Goal: Find specific page/section: Find specific page/section

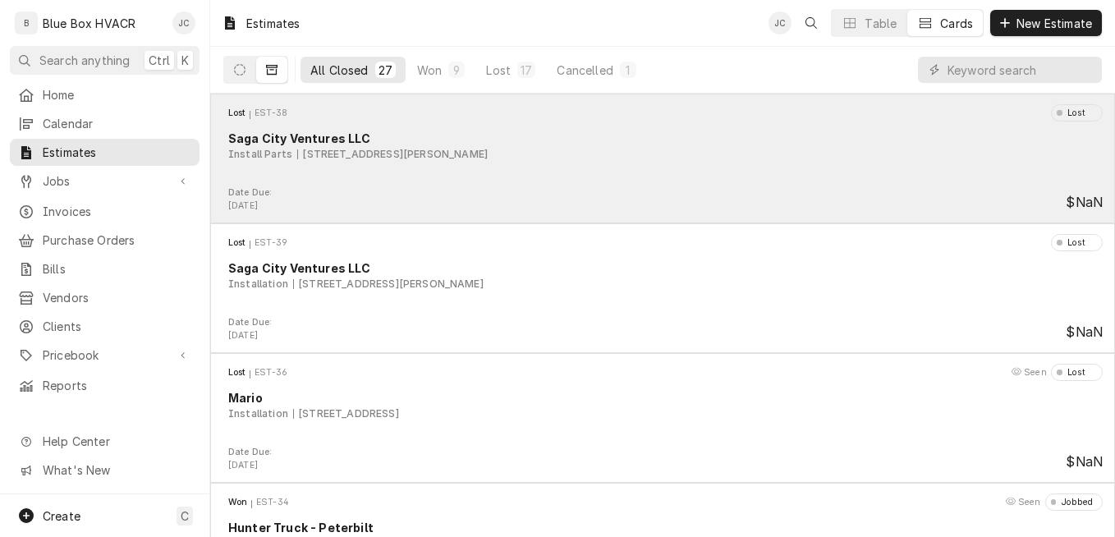
click at [615, 161] on div "Install Parts 1401 Latimer Circle, Wilmington, DE 19805" at bounding box center [665, 154] width 874 height 15
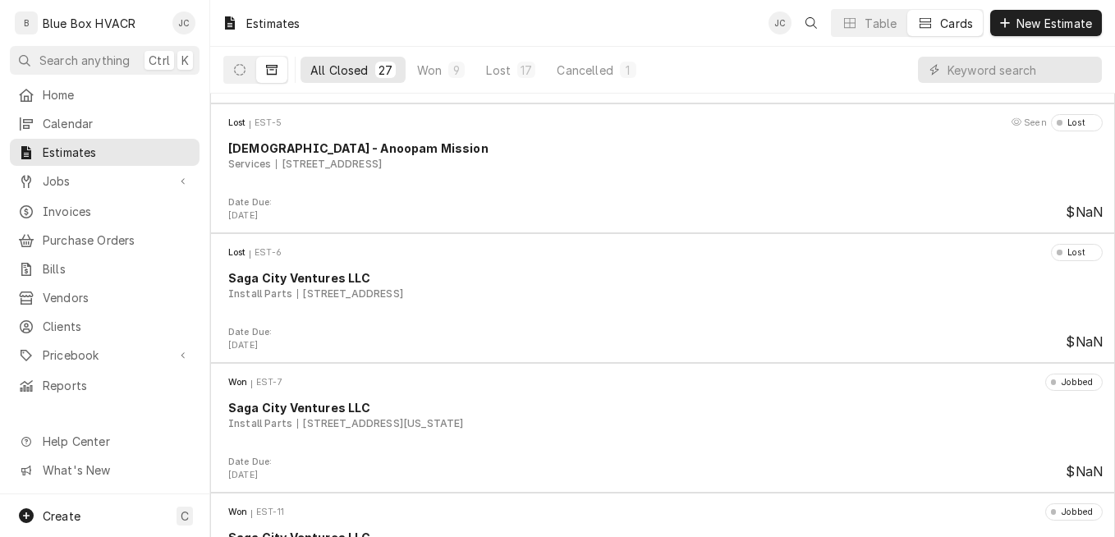
scroll to position [2956, 0]
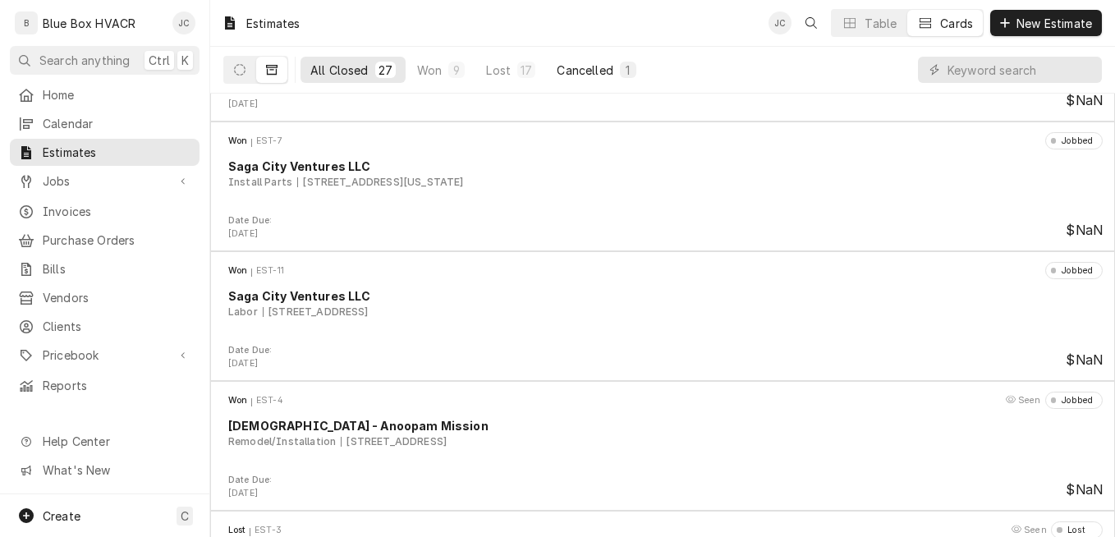
click at [586, 64] on div "Cancelled" at bounding box center [585, 70] width 56 height 17
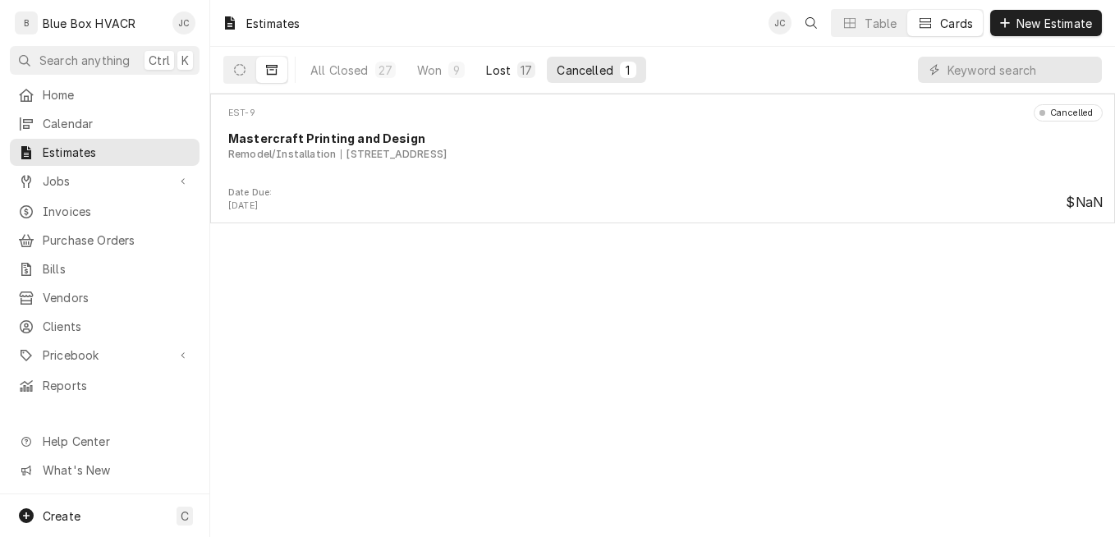
click at [489, 69] on div "Lost" at bounding box center [498, 70] width 25 height 17
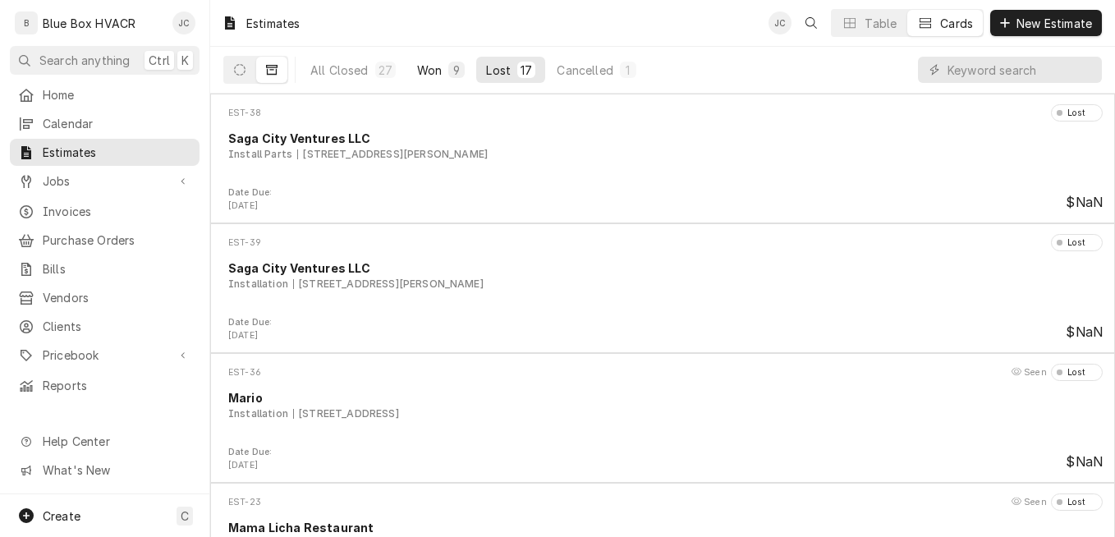
click at [417, 68] on div "Won" at bounding box center [429, 70] width 25 height 17
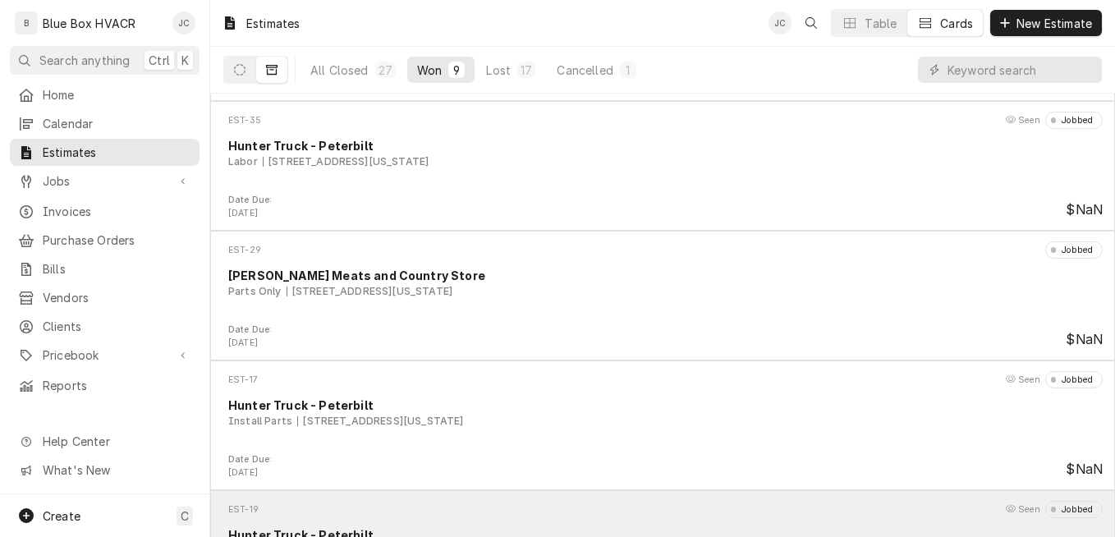
scroll to position [0, 0]
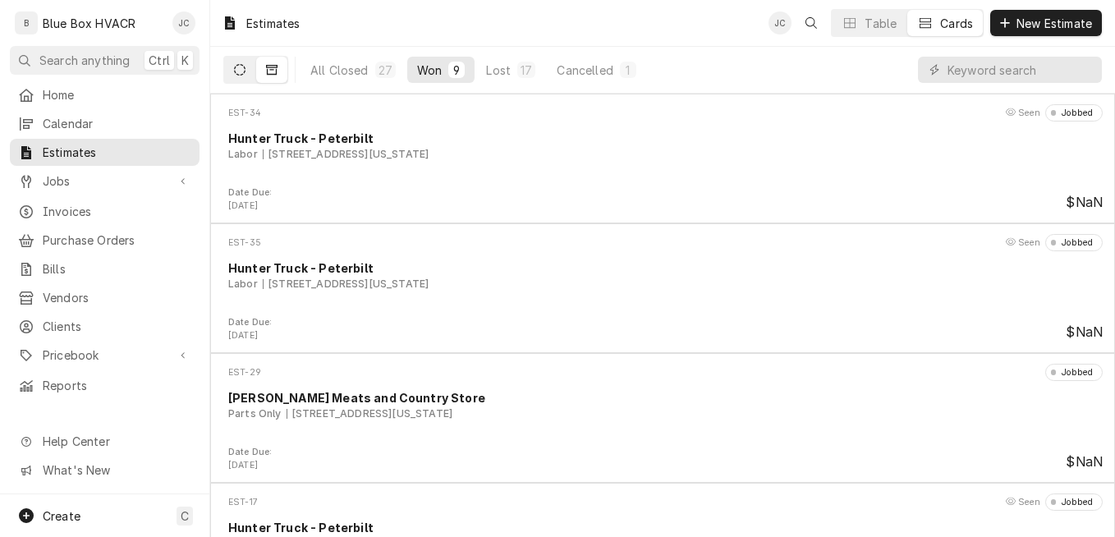
click at [229, 70] on button "Dynamic Content Wrapper" at bounding box center [239, 70] width 31 height 26
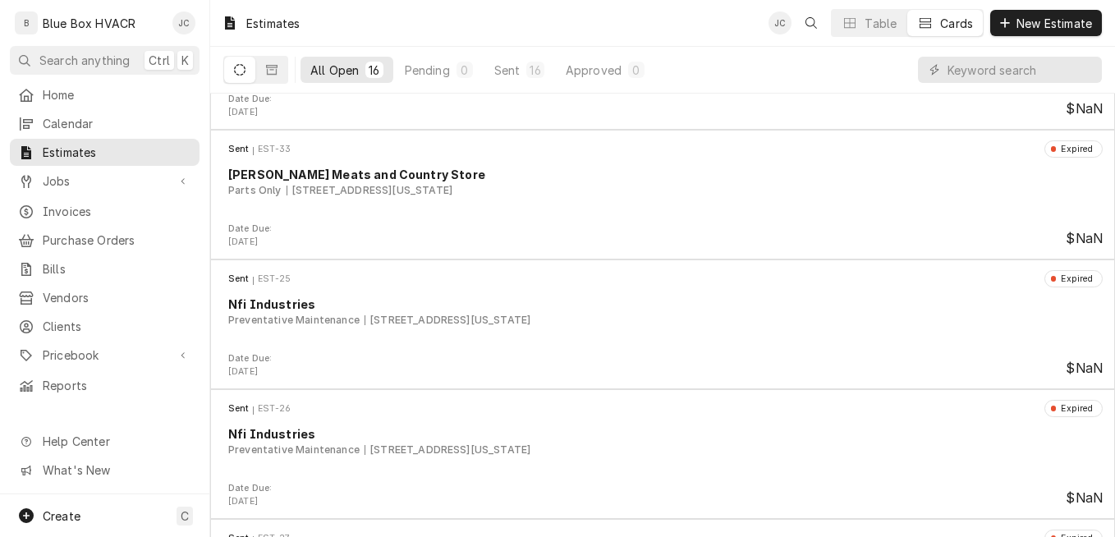
scroll to position [401, 0]
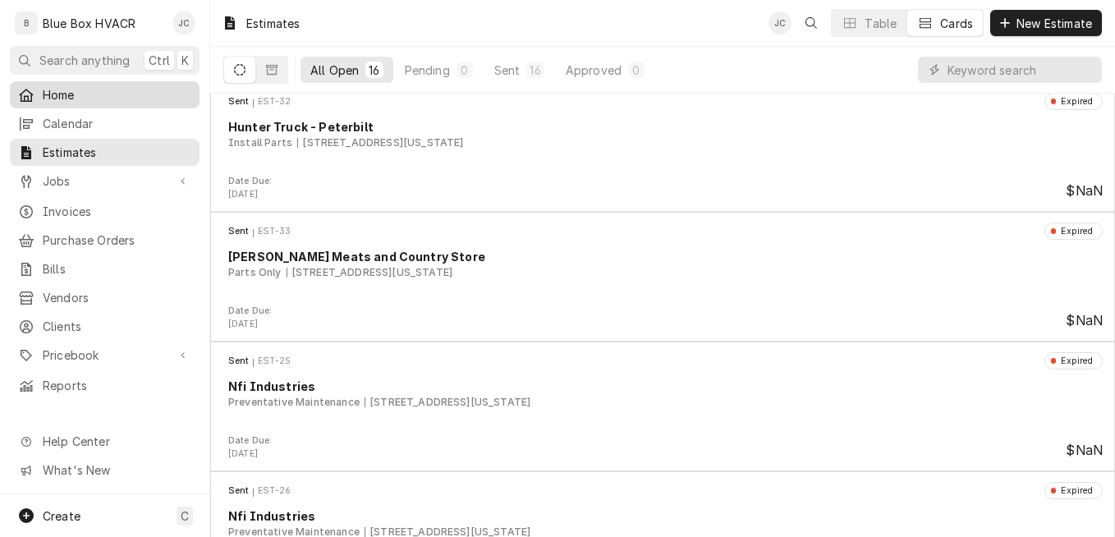
click at [91, 95] on span "Home" at bounding box center [117, 94] width 149 height 17
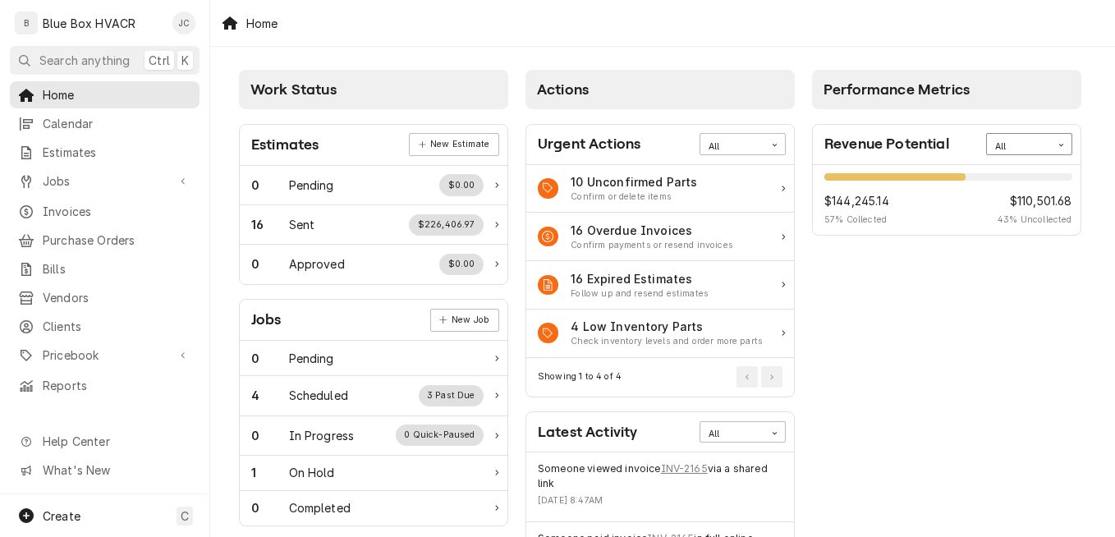
click at [1035, 146] on div "All" at bounding box center [1019, 146] width 48 height 13
click at [1015, 238] on div "This Quarter" at bounding box center [1029, 242] width 85 height 19
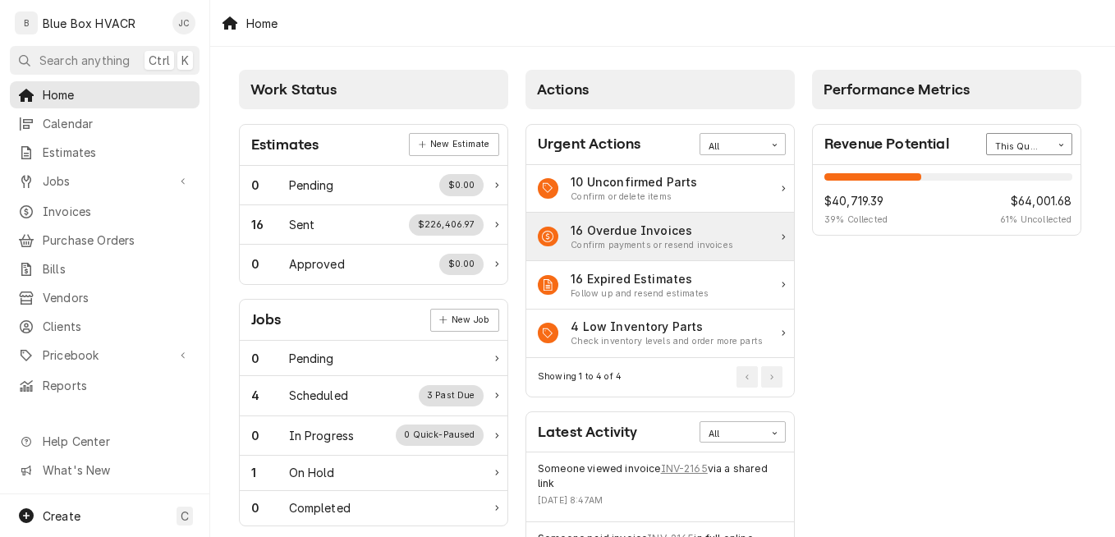
click at [727, 229] on div "16 Overdue Invoices" at bounding box center [652, 230] width 163 height 17
